Goal: Task Accomplishment & Management: Complete application form

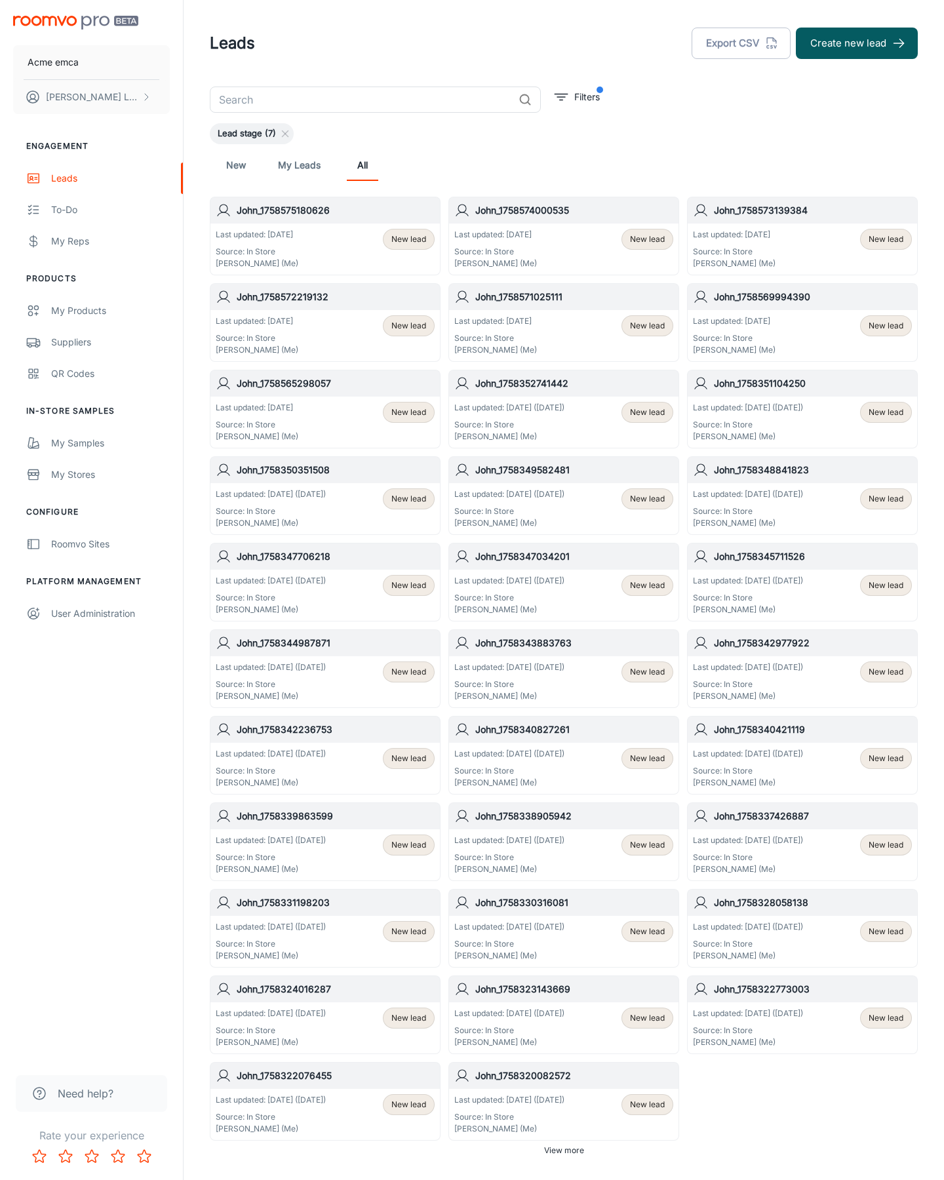
click at [857, 43] on button "Create new lead" at bounding box center [857, 43] width 122 height 31
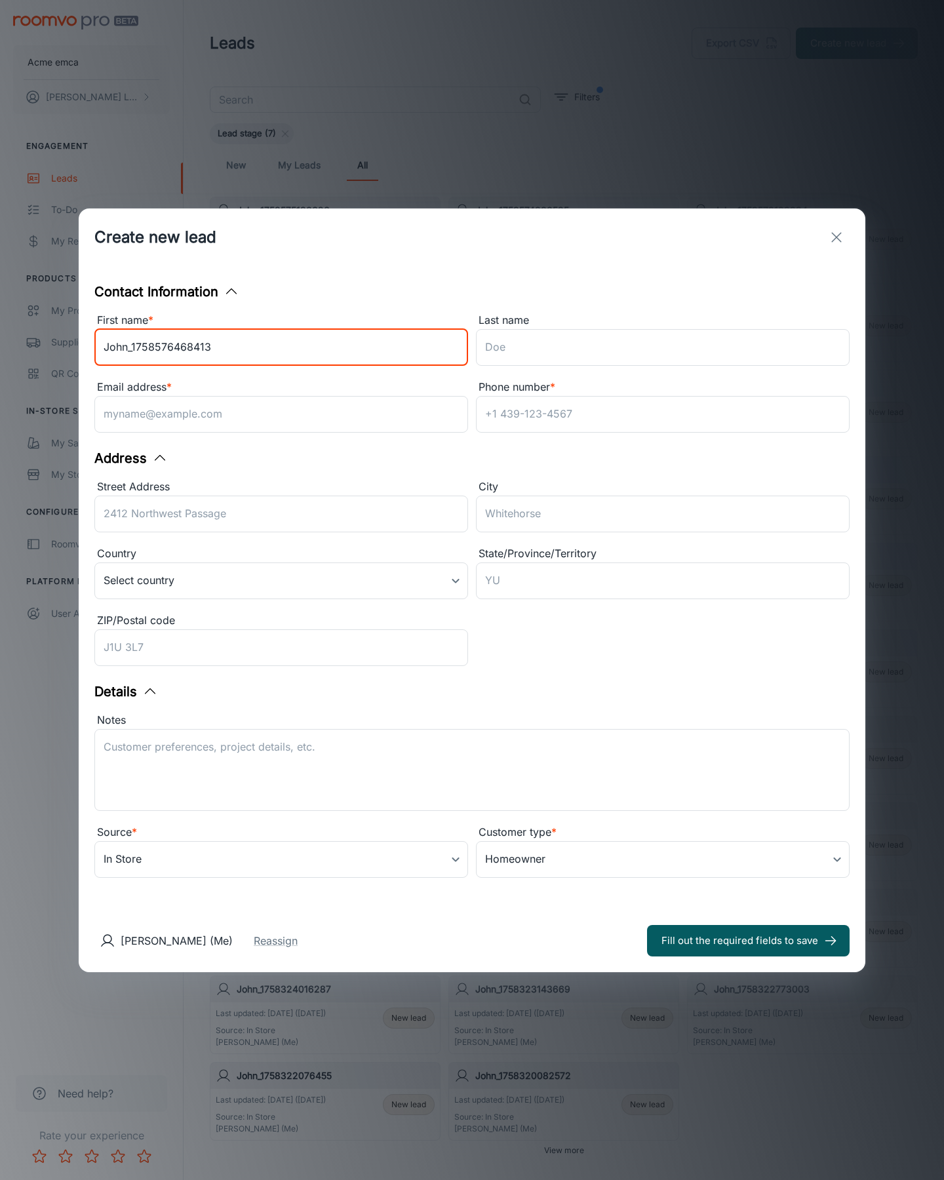
type input "John_1758576468413"
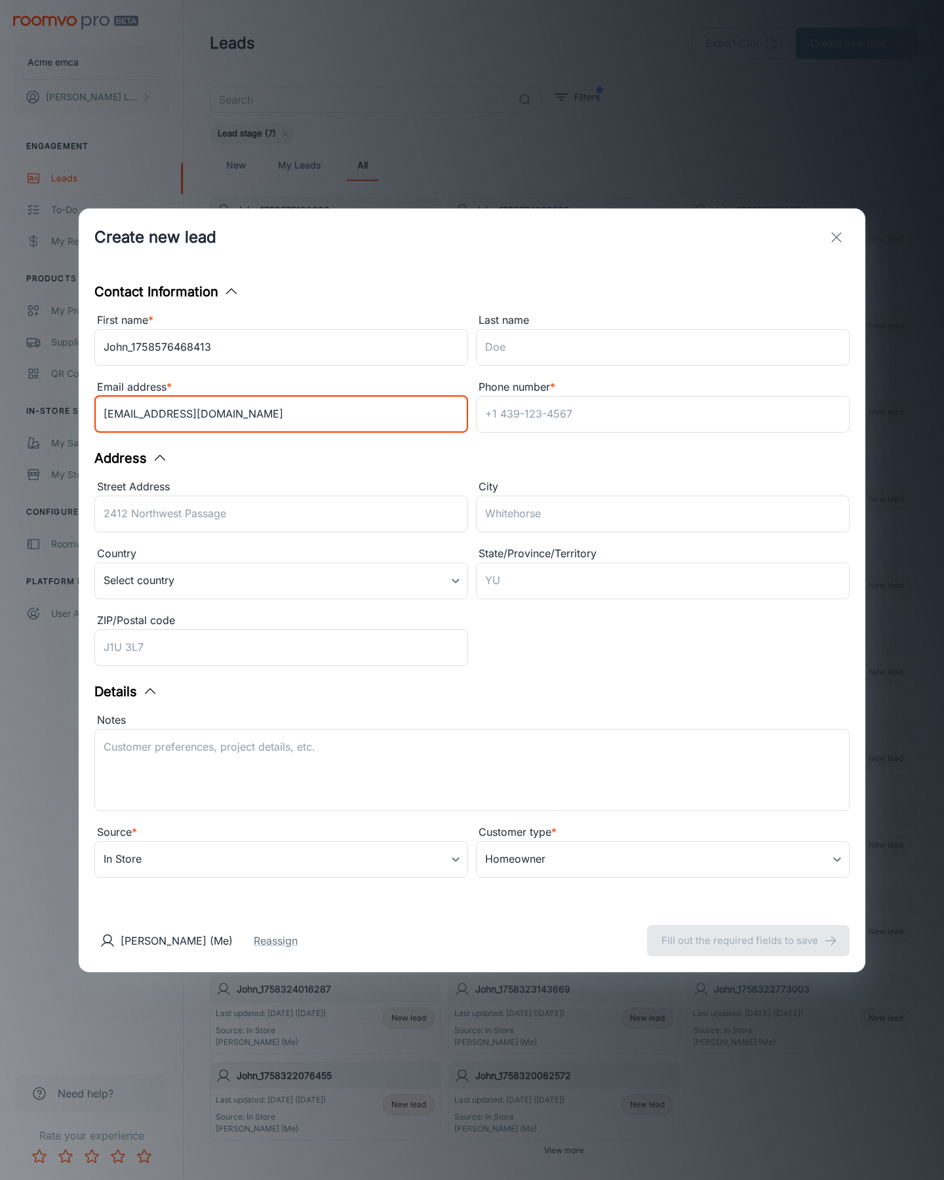
type input "[EMAIL_ADDRESS][DOMAIN_NAME]"
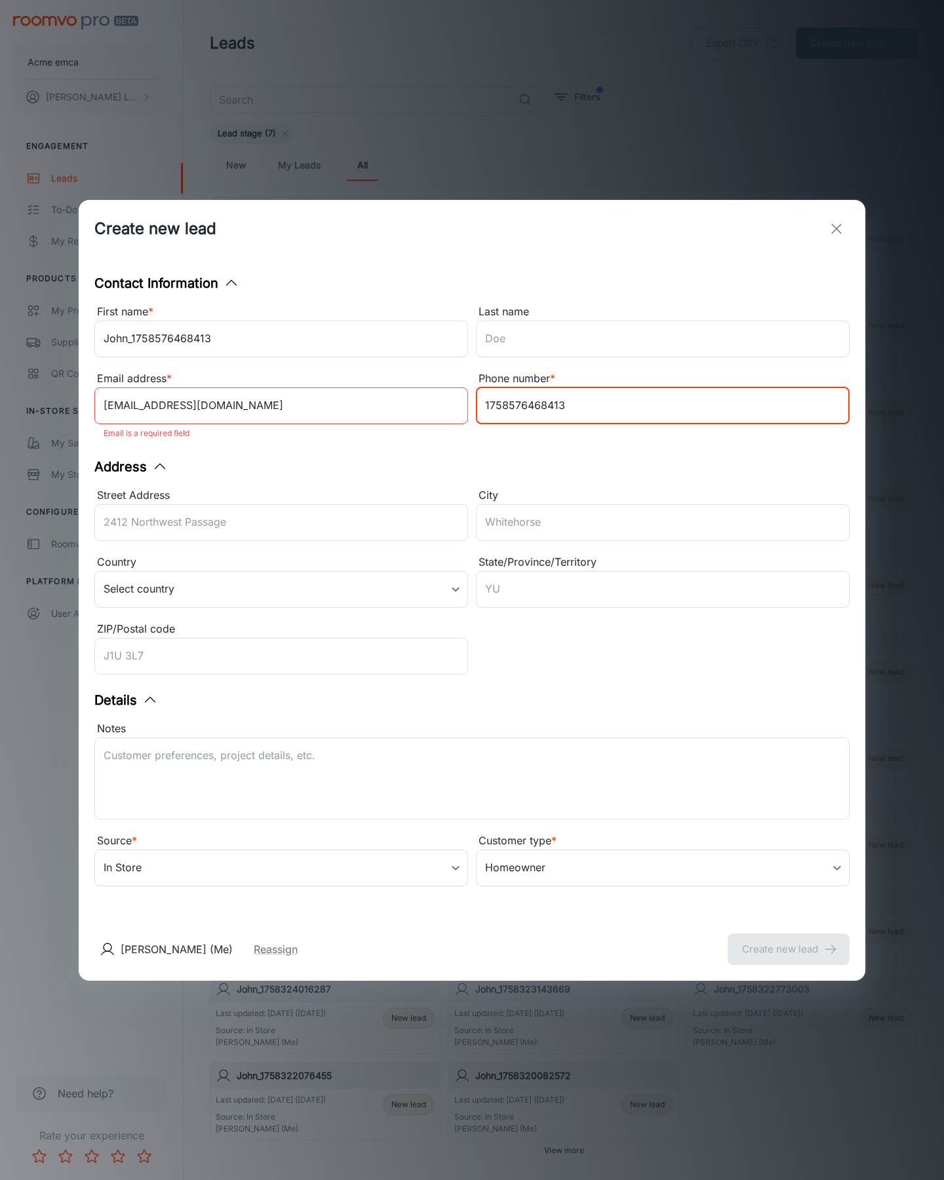
type input "1758576468413"
click at [789, 940] on button "Create new lead" at bounding box center [789, 949] width 122 height 31
